Goal: Communication & Community: Ask a question

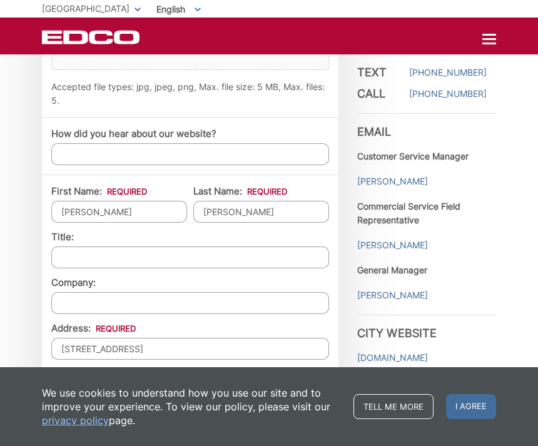
scroll to position [926, 0]
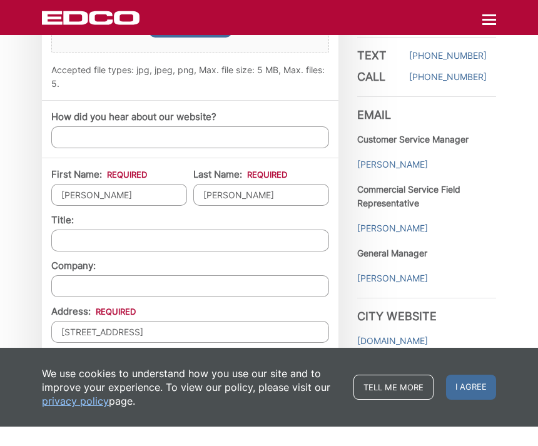
type input "[EMAIL_ADDRESS][DOMAIN_NAME]"
click at [514, 149] on div "EDCO keeps your response strictly confidential. We do not provide it to any out…" at bounding box center [269, 71] width 538 height 1680
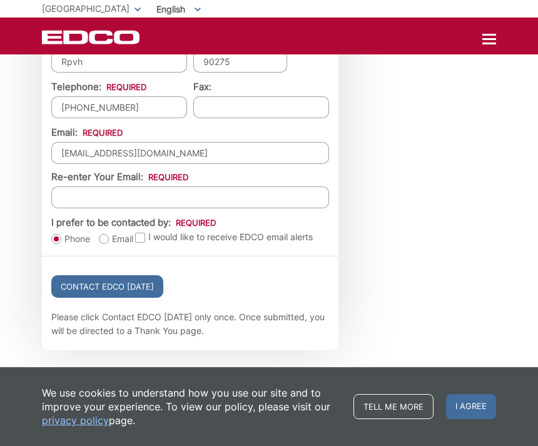
scroll to position [1306, 0]
click at [130, 295] on input "Contact EDCO [DATE]" at bounding box center [107, 287] width 112 height 23
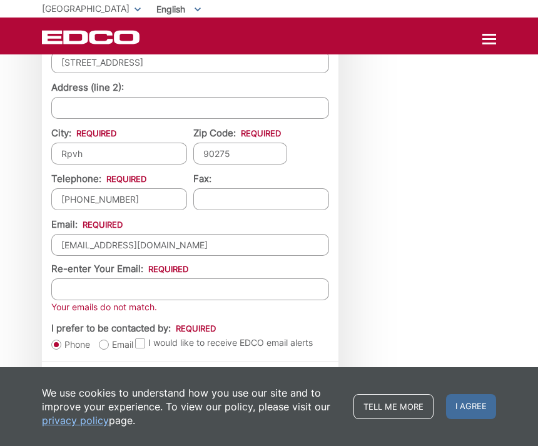
scroll to position [1256, 0]
click at [78, 299] on input "Re-enter Your Email:" at bounding box center [190, 289] width 278 height 22
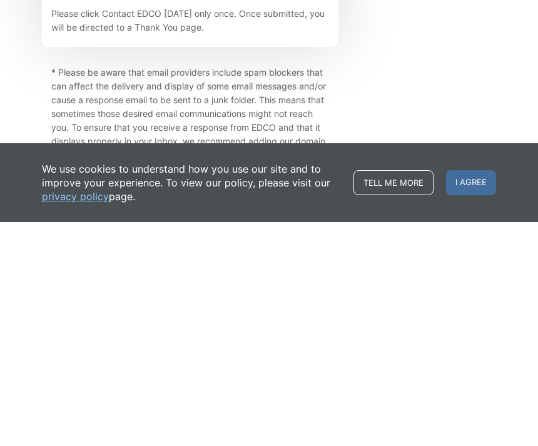
scroll to position [1507, 0]
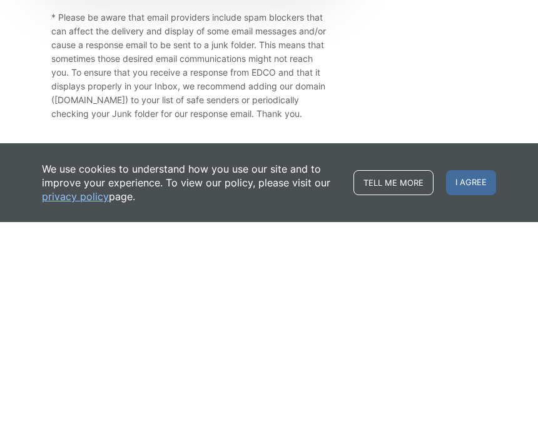
type input "jdtyndall22@gmail.com"
click at [107, 141] on input "Contact EDCO Today" at bounding box center [107, 152] width 112 height 23
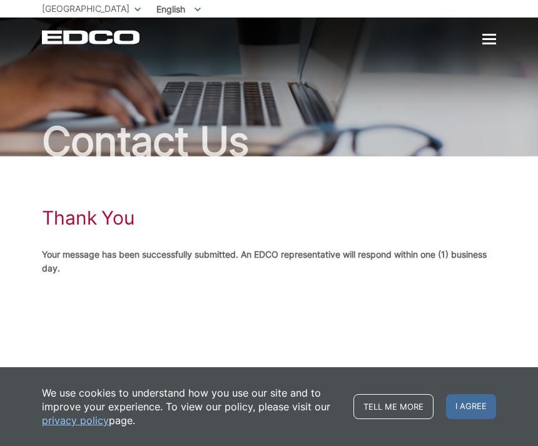
click at [491, 53] on div "Contact Us" at bounding box center [269, 87] width 454 height 139
click at [489, 36] on div at bounding box center [490, 39] width 14 height 11
